Goal: Task Accomplishment & Management: Complete application form

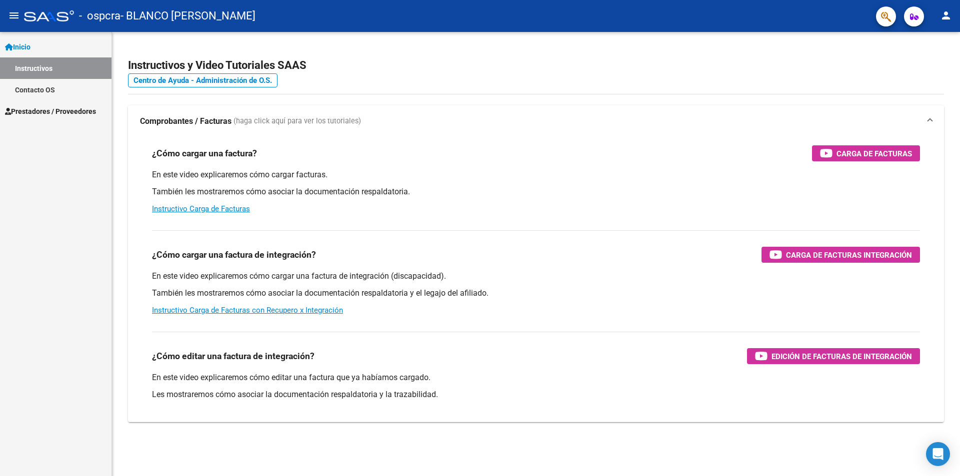
click at [63, 115] on span "Prestadores / Proveedores" at bounding box center [50, 111] width 91 height 11
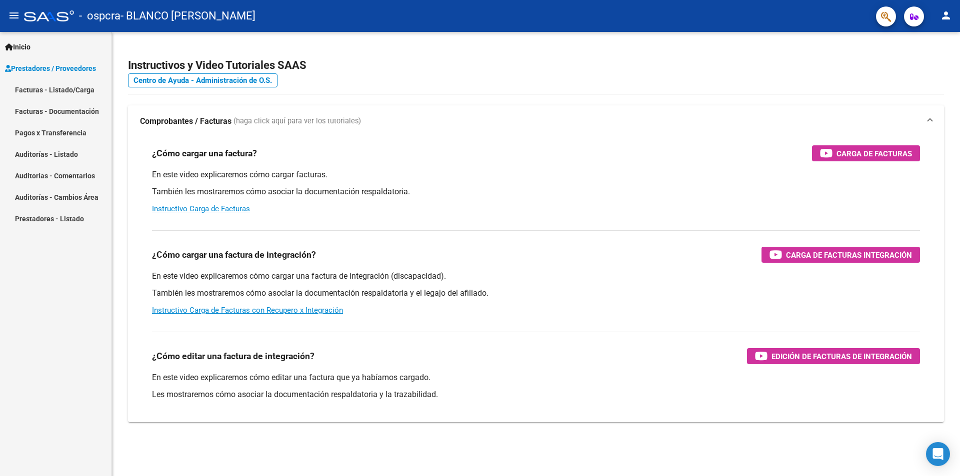
click at [63, 86] on link "Facturas - Listado/Carga" at bounding box center [55, 89] width 111 height 21
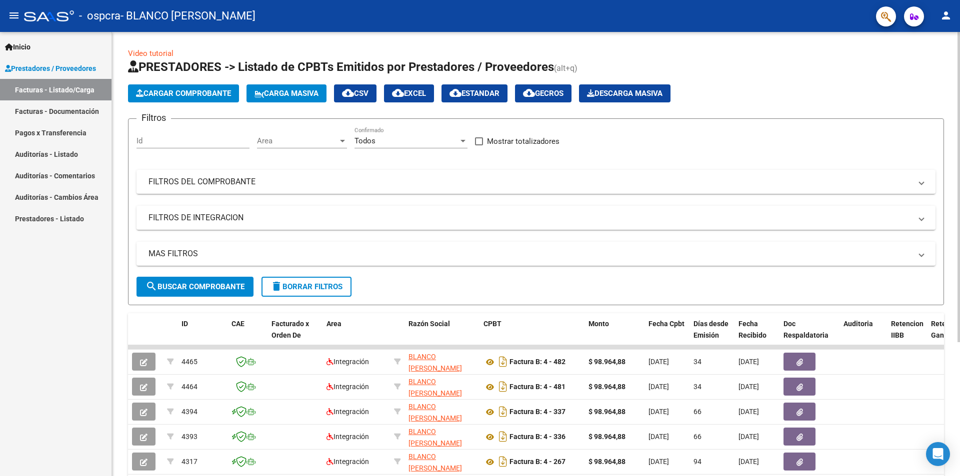
click at [194, 92] on span "Cargar Comprobante" at bounding box center [183, 93] width 95 height 9
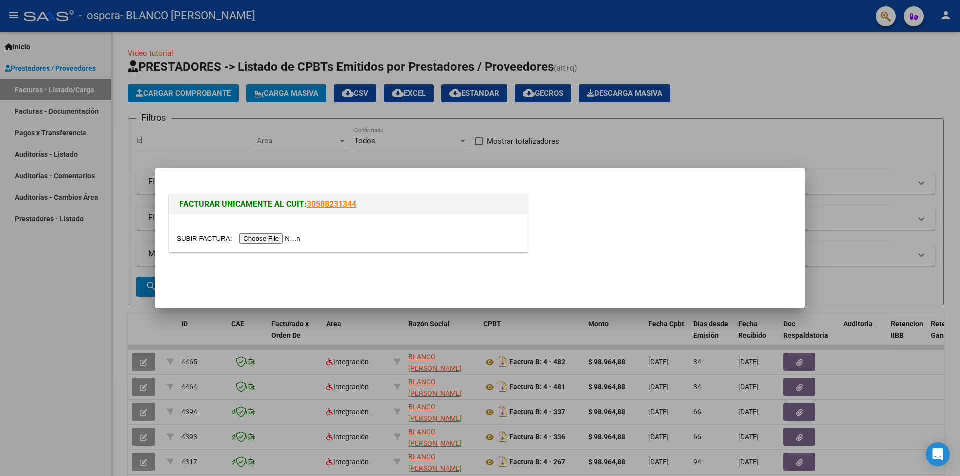
click at [259, 237] on input "file" at bounding box center [240, 238] width 126 height 10
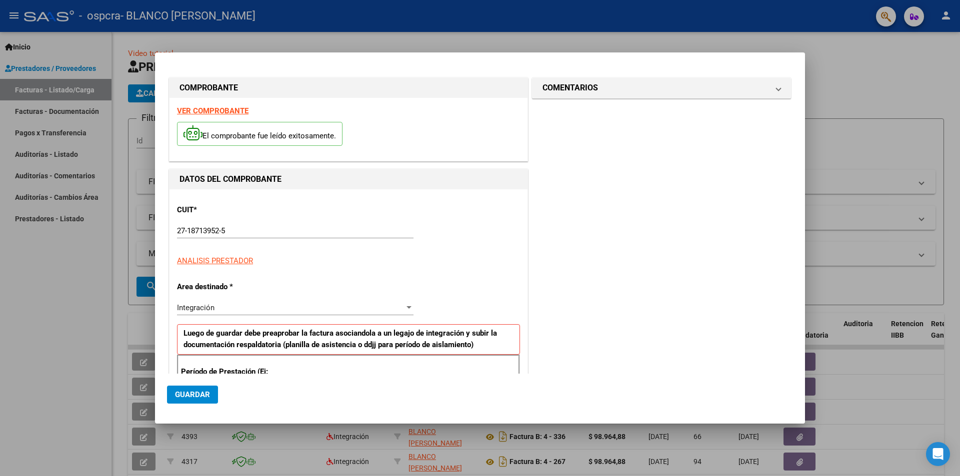
scroll to position [174, 0]
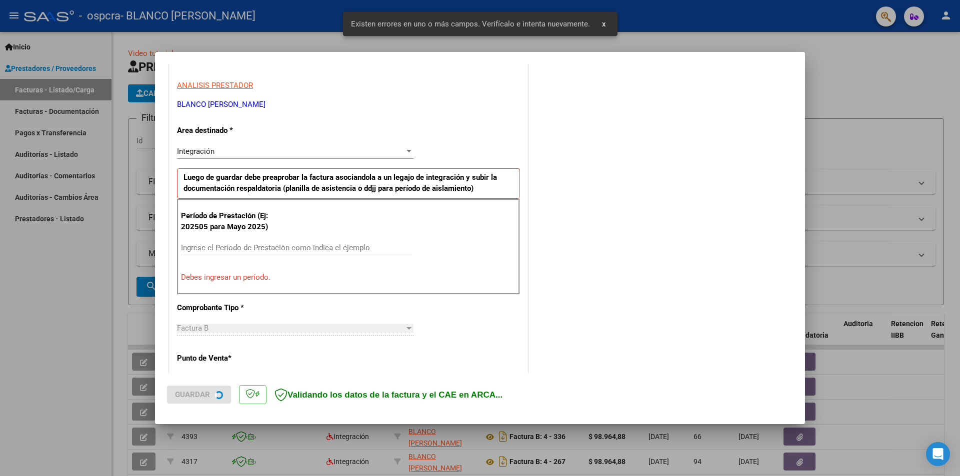
click at [225, 247] on input "Ingrese el Período de Prestación como indica el ejemplo" at bounding box center [296, 247] width 231 height 9
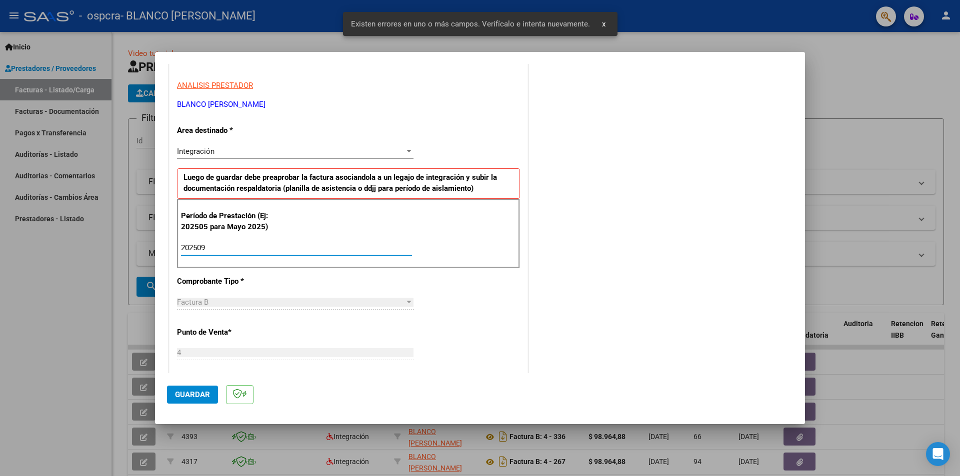
type input "202509"
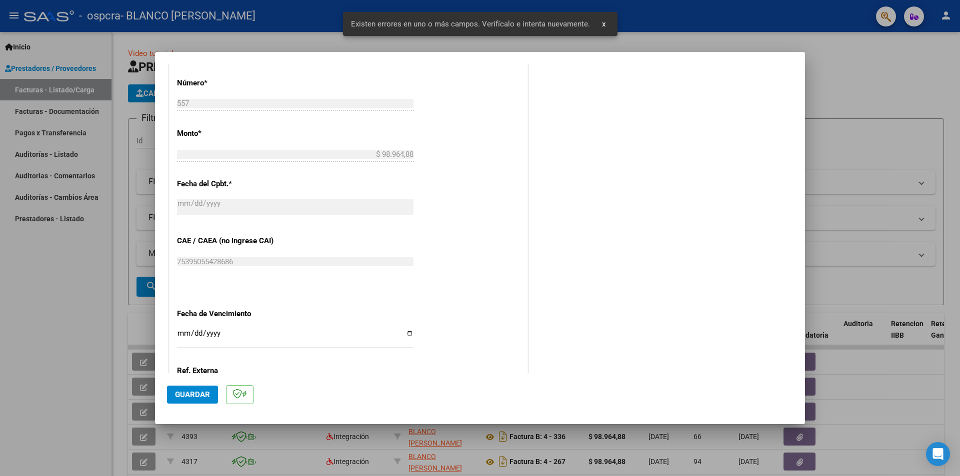
scroll to position [570, 0]
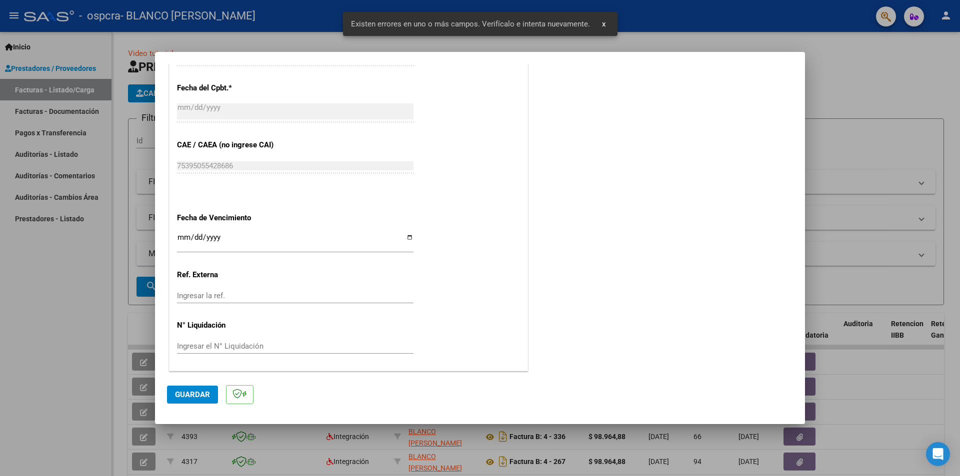
click at [187, 238] on input "Ingresar la fecha" at bounding box center [295, 241] width 236 height 16
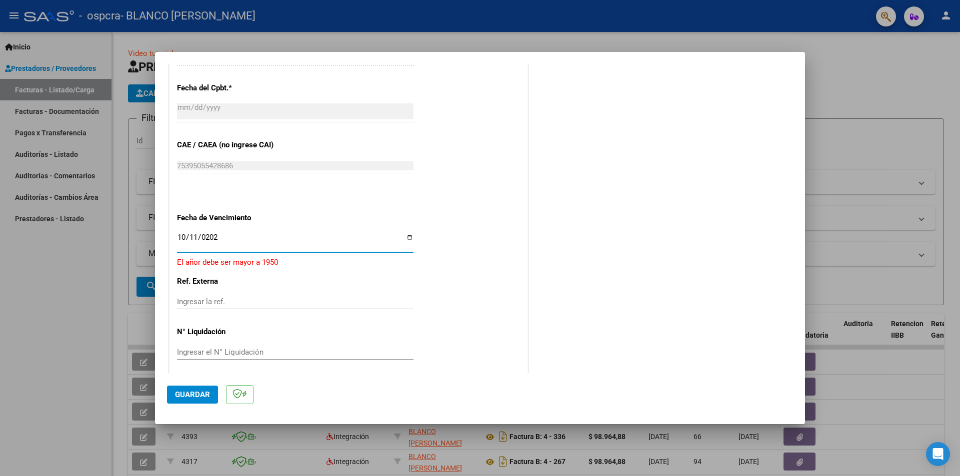
type input "[DATE]"
click at [169, 390] on button "Guardar" at bounding box center [192, 395] width 51 height 18
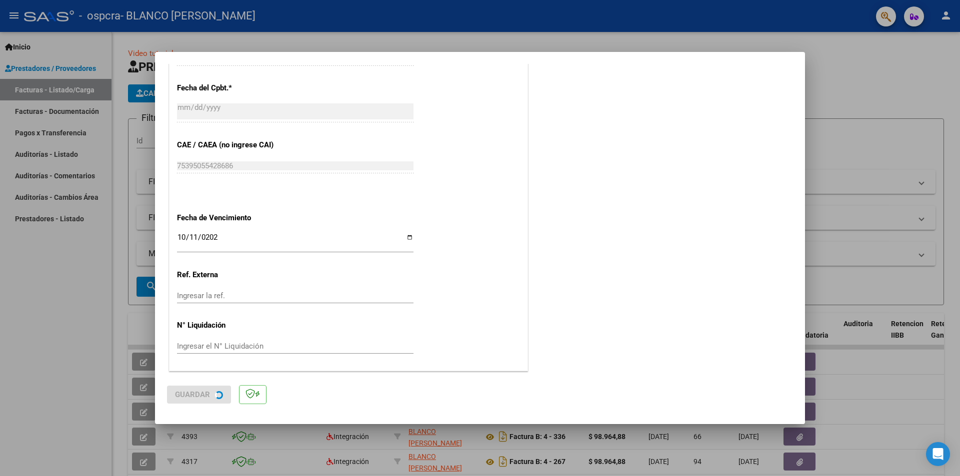
scroll to position [0, 0]
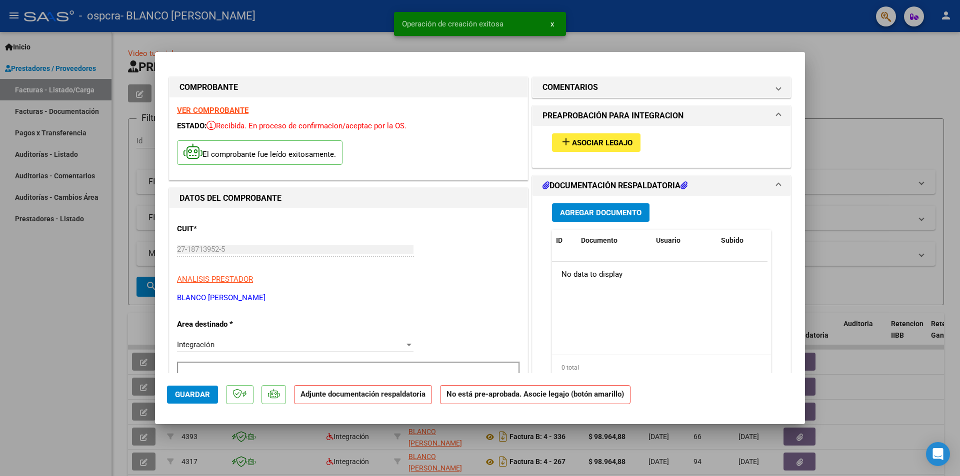
click at [584, 141] on span "Asociar Legajo" at bounding box center [602, 142] width 60 height 9
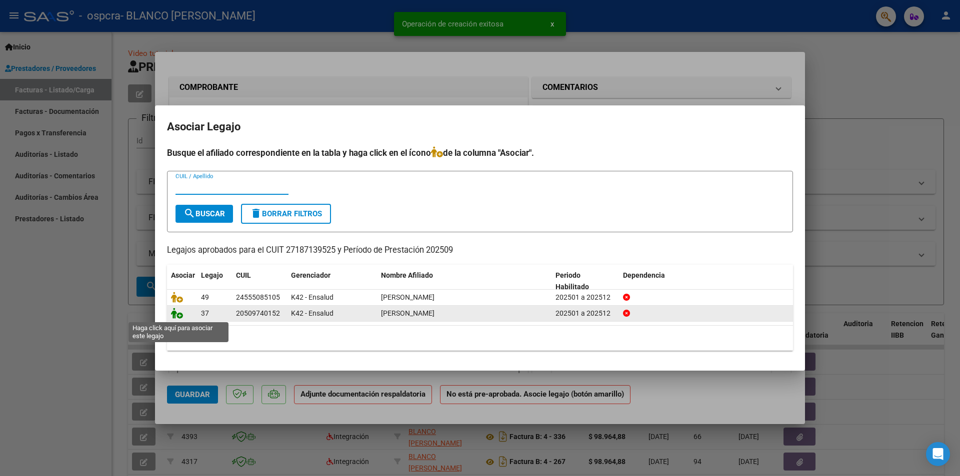
click at [175, 313] on icon at bounding box center [177, 313] width 12 height 11
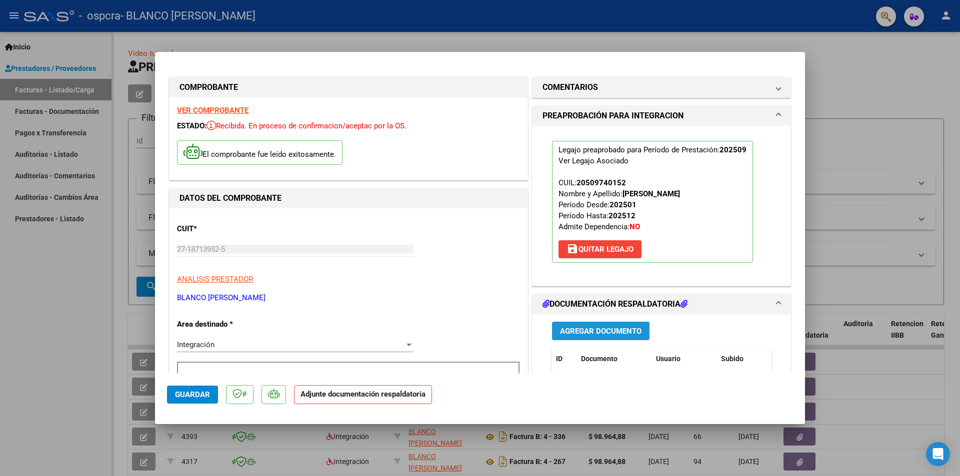
click at [599, 329] on span "Agregar Documento" at bounding box center [600, 331] width 81 height 9
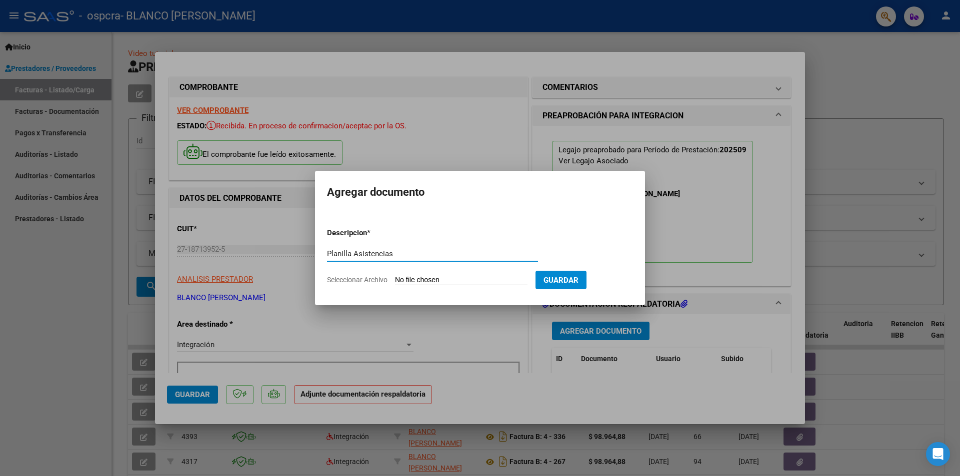
type input "Planilla Asistencias"
click at [437, 279] on input "Seleccionar Archivo" at bounding box center [461, 280] width 132 height 9
type input "C:\fakepath\asis [PERSON_NAME] [DATE].pdf"
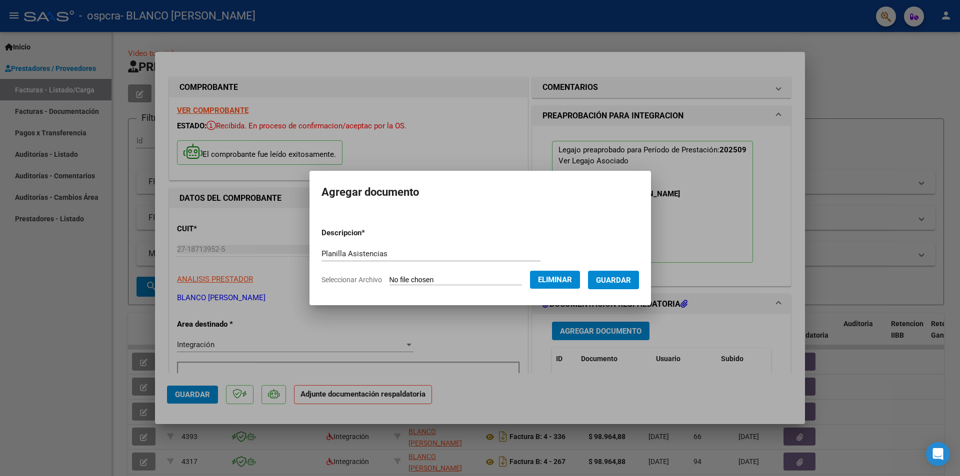
click at [624, 283] on span "Guardar" at bounding box center [613, 280] width 35 height 9
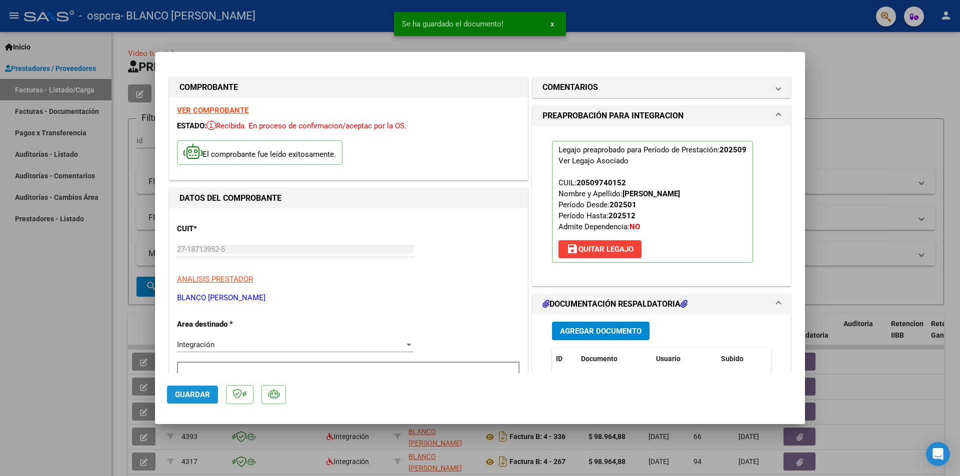
click at [172, 394] on button "Guardar" at bounding box center [192, 395] width 51 height 18
click at [869, 161] on div at bounding box center [480, 238] width 960 height 476
type input "$ 0,00"
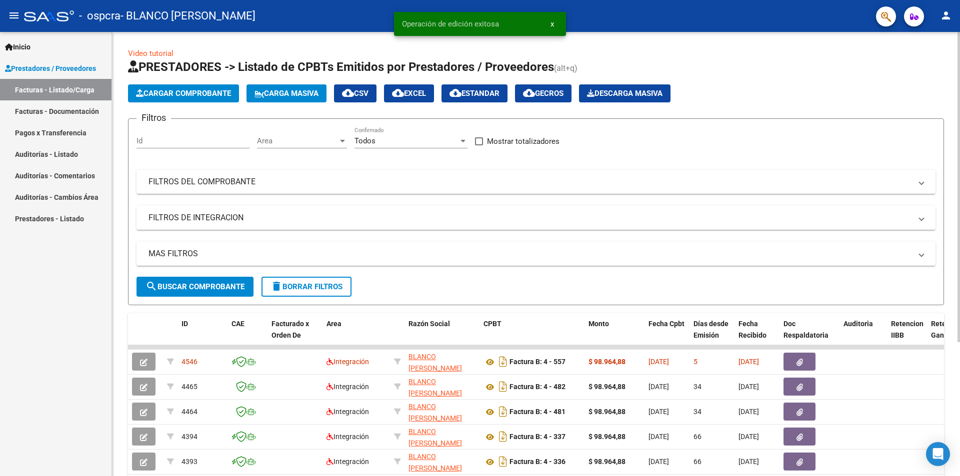
click at [193, 93] on span "Cargar Comprobante" at bounding box center [183, 93] width 95 height 9
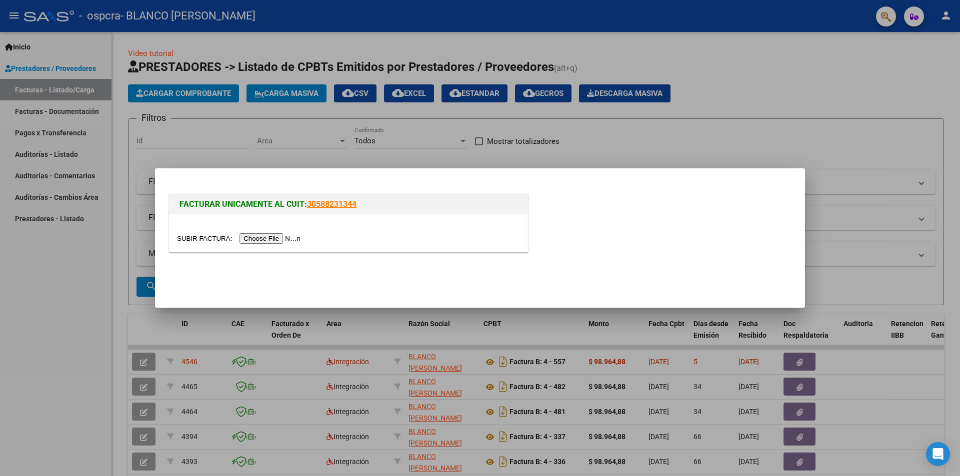
click at [261, 242] on input "file" at bounding box center [240, 238] width 126 height 10
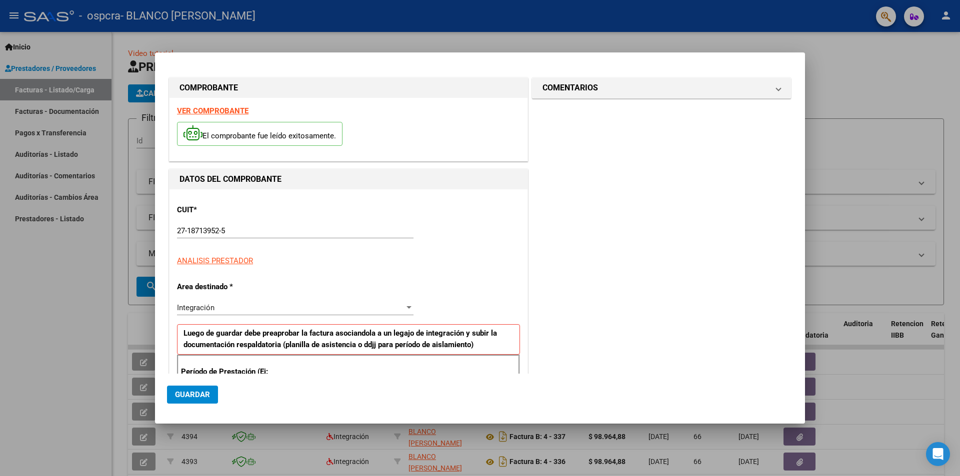
scroll to position [174, 0]
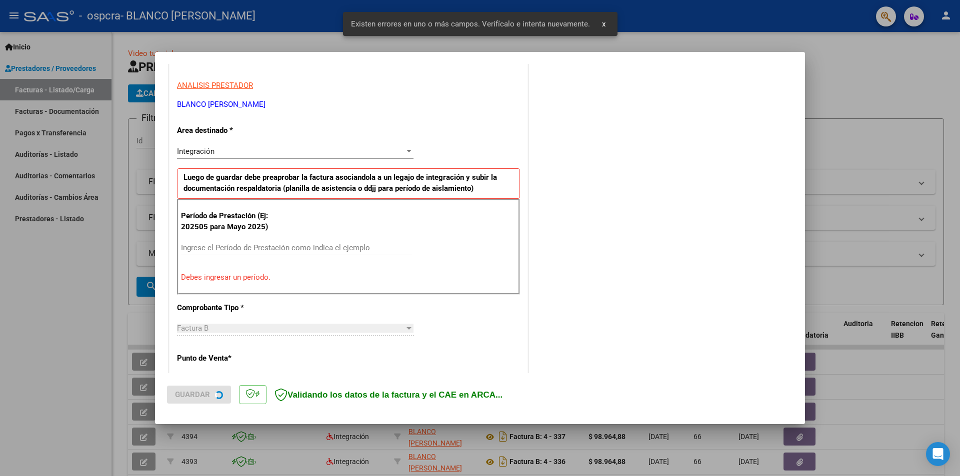
click at [261, 253] on div "Ingrese el Período de Prestación como indica el ejemplo" at bounding box center [296, 247] width 231 height 15
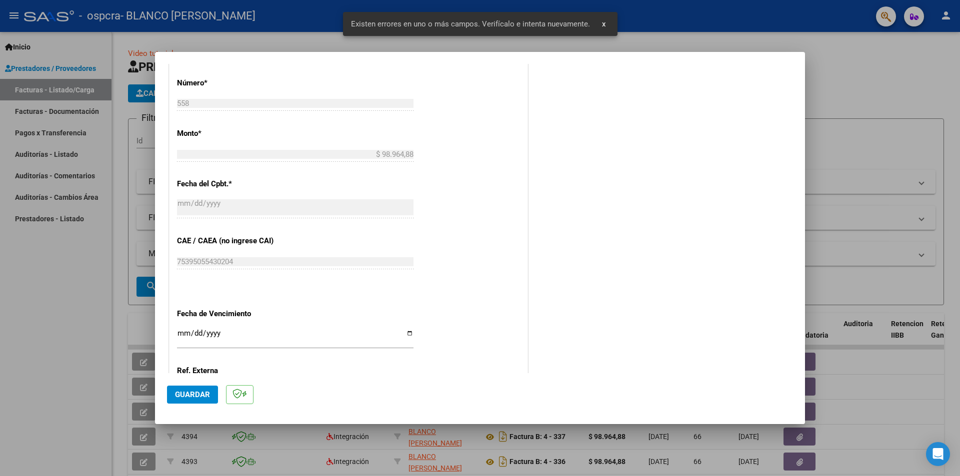
scroll to position [570, 0]
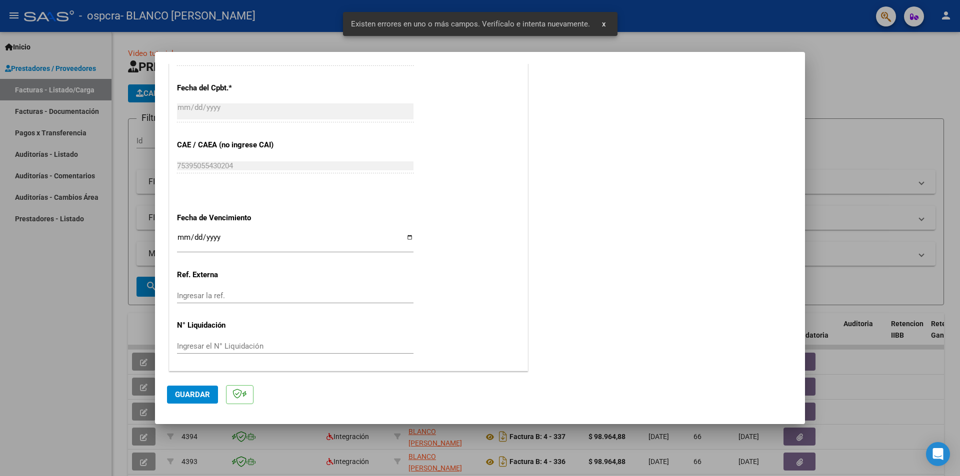
type input "202509"
click at [182, 235] on input "Ingresar la fecha" at bounding box center [295, 241] width 236 height 16
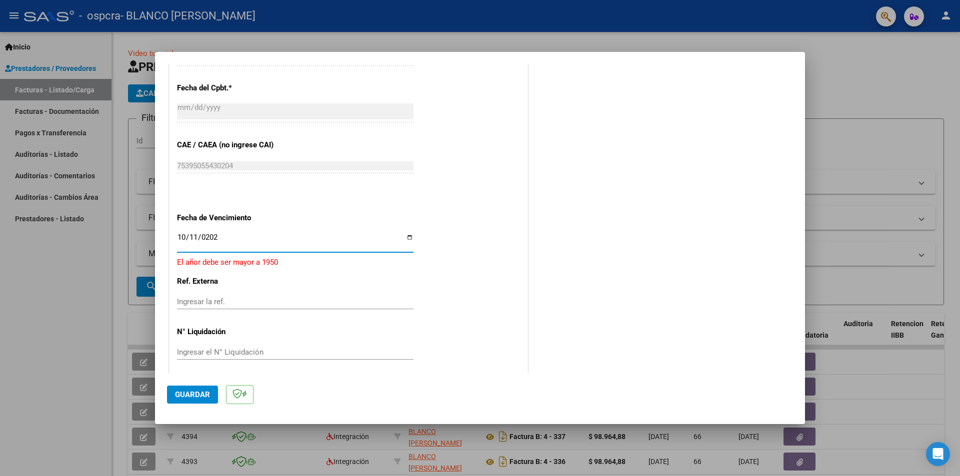
type input "[DATE]"
click at [193, 394] on span "Guardar" at bounding box center [192, 394] width 35 height 9
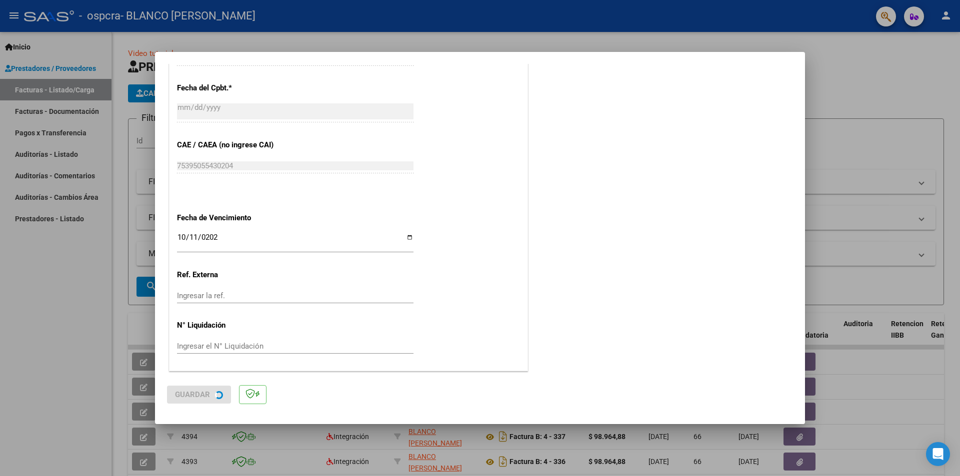
scroll to position [0, 0]
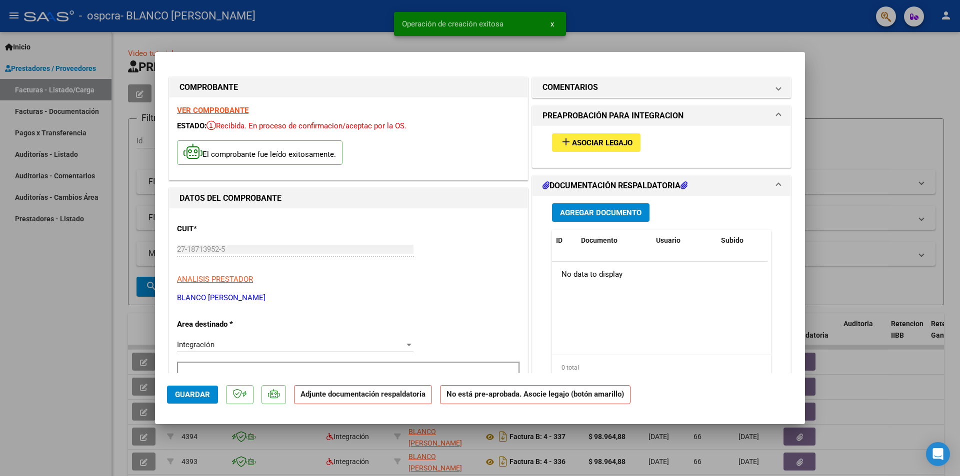
click at [575, 145] on span "Asociar Legajo" at bounding box center [602, 142] width 60 height 9
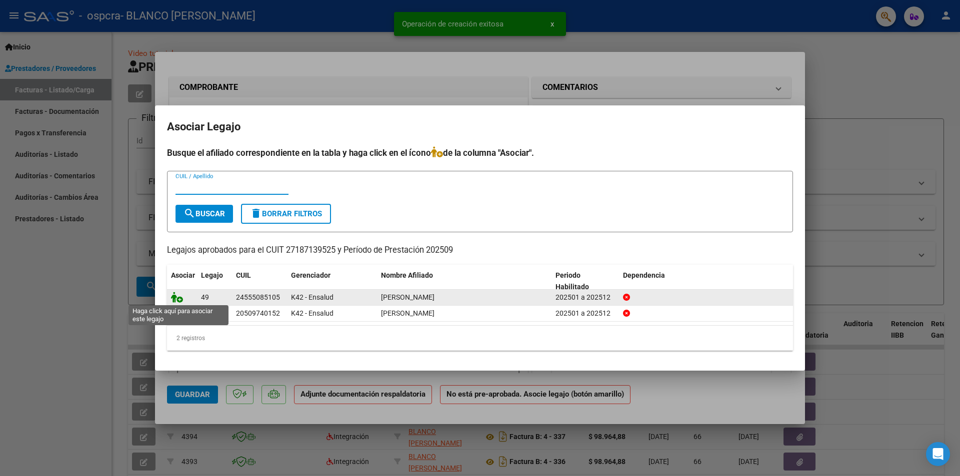
click at [179, 296] on icon at bounding box center [177, 297] width 12 height 11
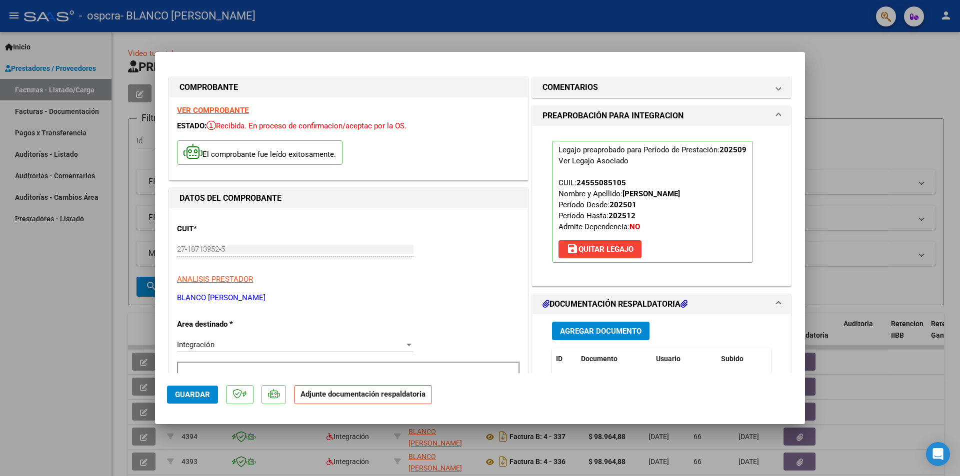
click at [591, 331] on span "Agregar Documento" at bounding box center [600, 331] width 81 height 9
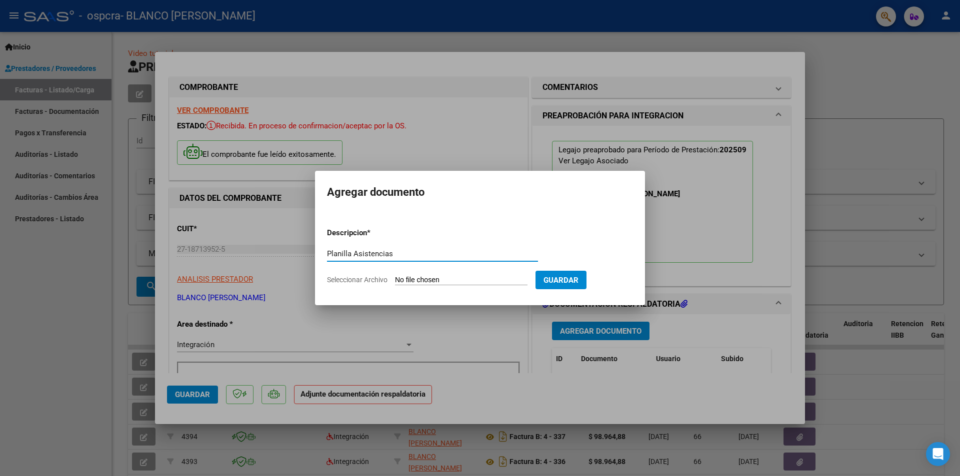
type input "Planilla Asistencias"
click at [443, 277] on input "Seleccionar Archivo" at bounding box center [461, 280] width 132 height 9
type input "C:\fakepath\asis [PERSON_NAME] [DATE].pdf"
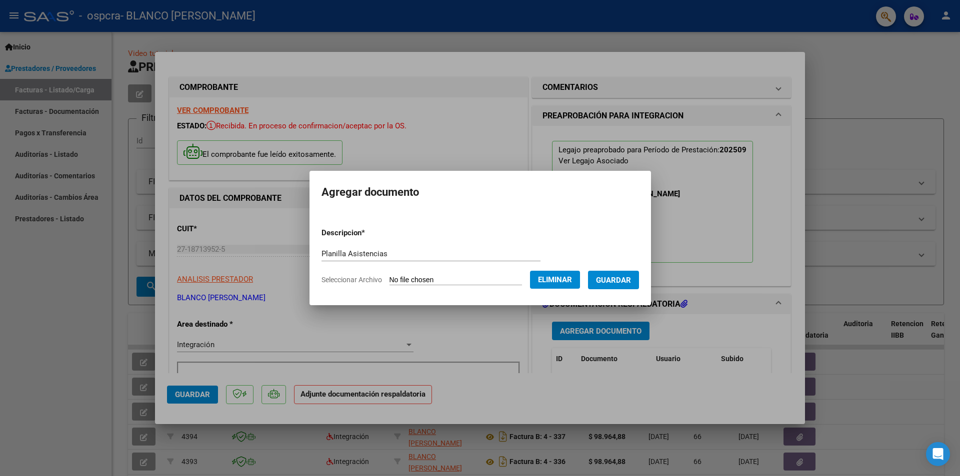
click at [627, 281] on span "Guardar" at bounding box center [613, 280] width 35 height 9
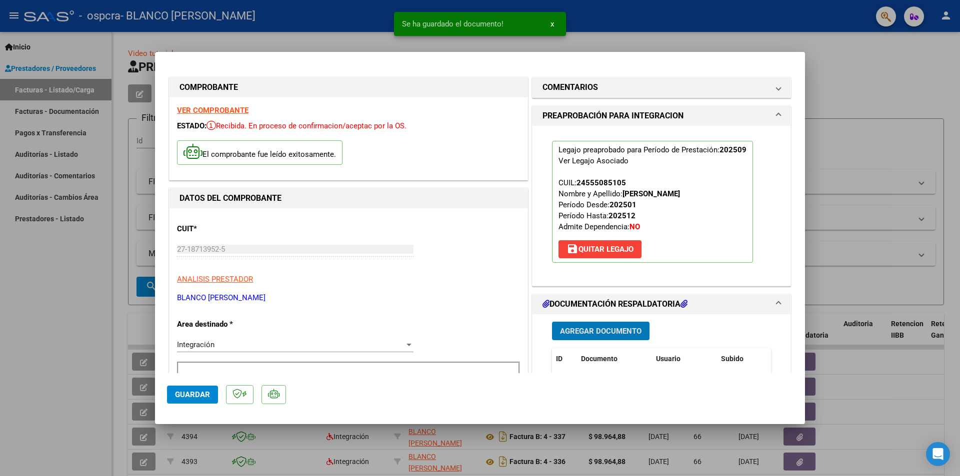
click at [203, 400] on button "Guardar" at bounding box center [192, 395] width 51 height 18
click at [894, 145] on div at bounding box center [480, 238] width 960 height 476
type input "$ 0,00"
